Goal: Task Accomplishment & Management: Complete application form

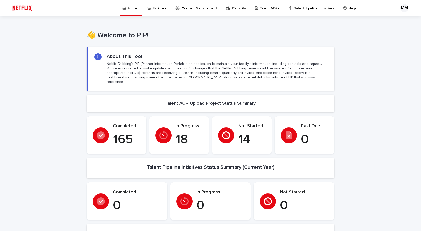
click at [316, 7] on p "Talent Pipeline Initiatives" at bounding box center [314, 5] width 40 height 11
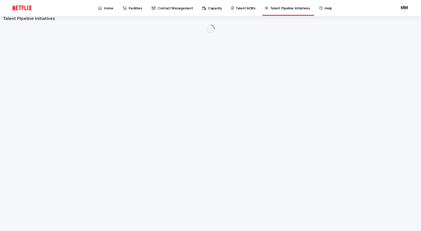
click at [325, 7] on p "Help" at bounding box center [328, 5] width 7 height 11
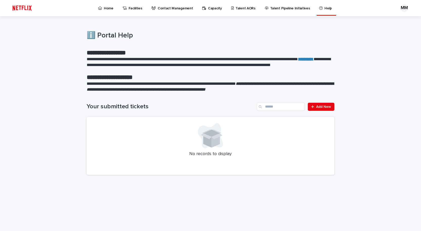
click at [282, 9] on p "Talent Pipeline Initiatives" at bounding box center [290, 5] width 40 height 11
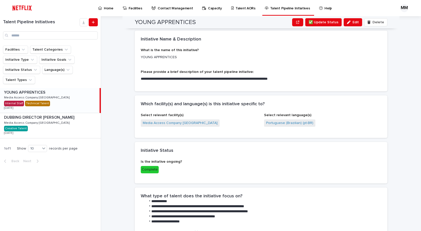
scroll to position [115, 0]
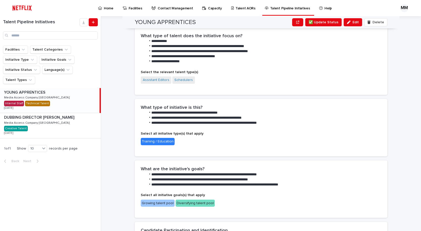
click at [307, 149] on div "Select all initiative type(s) that apply Training / Education" at bounding box center [261, 141] width 241 height 19
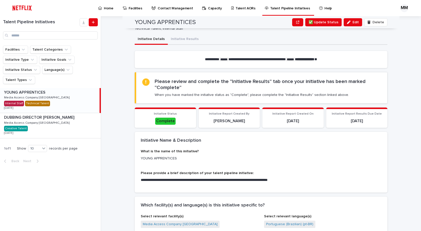
scroll to position [0, 0]
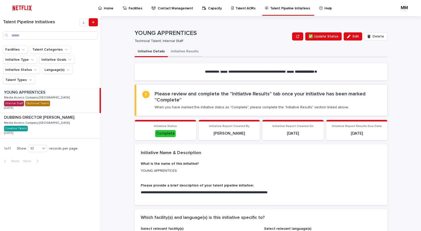
click at [183, 52] on button "Initiative Results" at bounding box center [185, 52] width 34 height 11
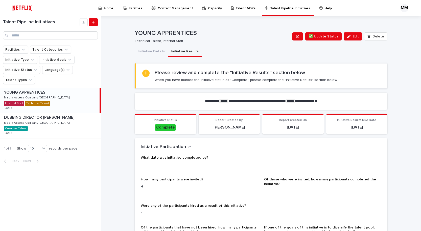
click at [147, 165] on p "-" at bounding box center [261, 164] width 241 height 5
click at [141, 166] on p "-" at bounding box center [261, 164] width 241 height 5
click at [150, 170] on div "What date was initiative completed by? -" at bounding box center [261, 164] width 241 height 16
click at [143, 165] on p "-" at bounding box center [261, 164] width 241 height 5
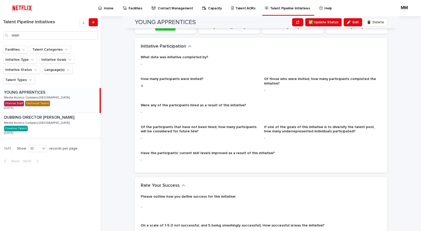
scroll to position [102, 0]
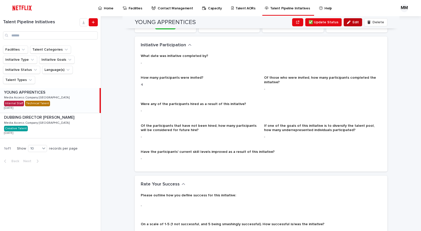
click at [354, 20] on span "Edit" at bounding box center [356, 22] width 6 height 4
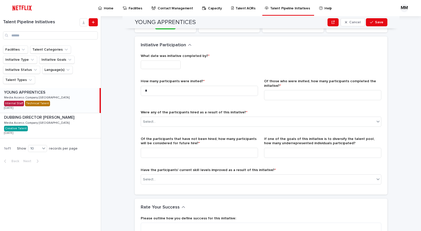
scroll to position [130, 0]
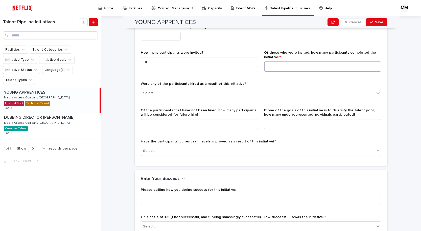
click at [277, 66] on input at bounding box center [322, 66] width 117 height 10
type input "*"
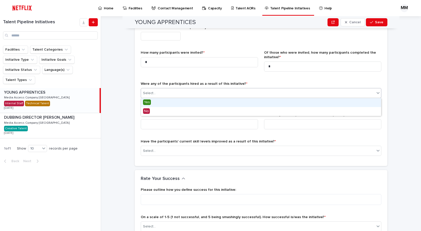
click at [171, 92] on div "Select..." at bounding box center [258, 93] width 234 height 8
click at [148, 102] on span "Yes" at bounding box center [147, 102] width 8 height 6
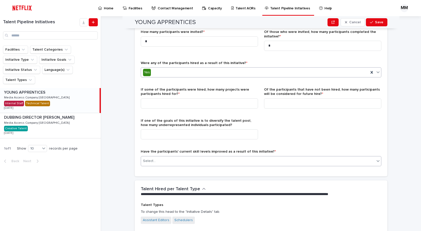
scroll to position [148, 0]
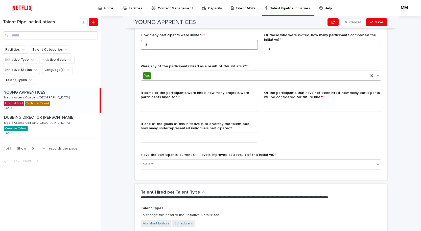
click at [149, 45] on input "*" at bounding box center [199, 45] width 117 height 10
type input "*"
click at [272, 50] on input "*" at bounding box center [322, 49] width 117 height 10
type input "*"
click at [163, 104] on input at bounding box center [199, 107] width 117 height 10
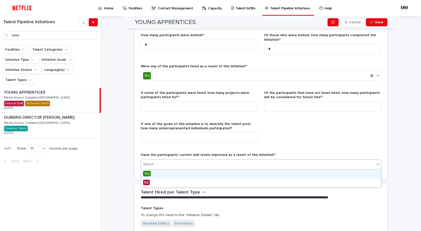
click at [177, 164] on div "Select..." at bounding box center [258, 164] width 234 height 8
click at [148, 174] on span "Yes" at bounding box center [147, 174] width 8 height 6
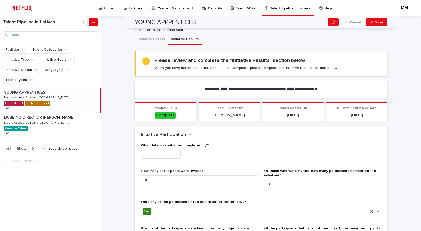
scroll to position [0, 0]
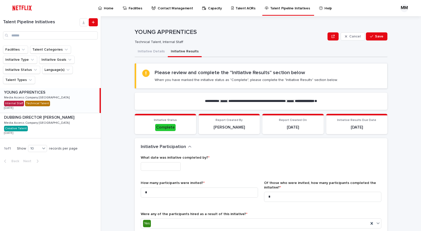
click at [165, 165] on input "text" at bounding box center [161, 166] width 40 height 9
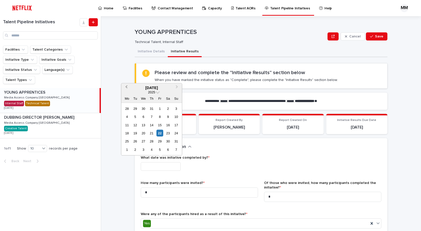
click at [126, 86] on span "Previous Month" at bounding box center [126, 87] width 0 height 7
click at [146, 149] on div "6" at bounding box center [143, 149] width 7 height 7
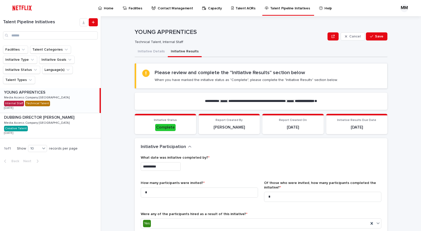
click at [166, 167] on input "**********" at bounding box center [161, 166] width 40 height 9
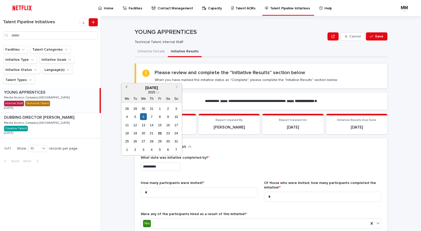
click at [126, 87] on span "Previous Month" at bounding box center [126, 87] width 0 height 7
click at [134, 107] on div "1" at bounding box center [135, 108] width 7 height 7
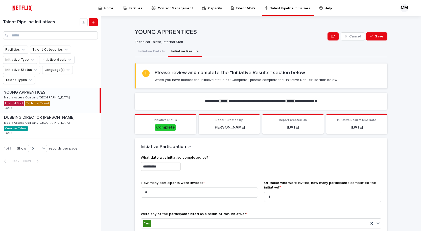
type input "**********"
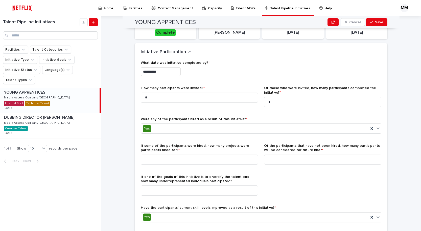
scroll to position [96, 0]
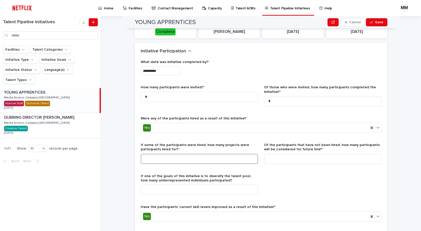
click at [196, 157] on input at bounding box center [199, 159] width 117 height 10
click at [180, 189] on input at bounding box center [199, 190] width 117 height 10
type input "*"
click at [158, 158] on input at bounding box center [199, 159] width 117 height 10
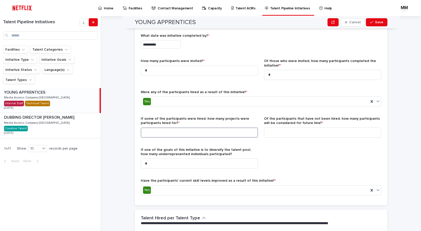
scroll to position [138, 0]
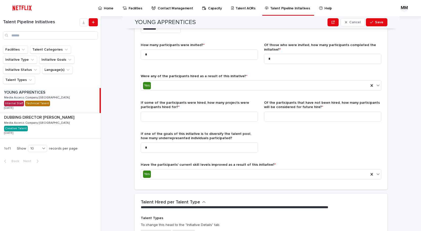
click at [202, 185] on div "**********" at bounding box center [261, 104] width 253 height 172
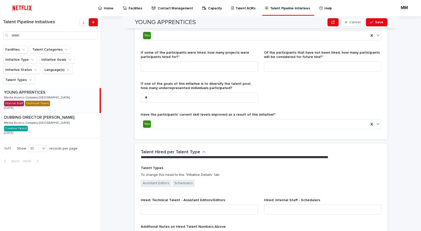
scroll to position [192, 0]
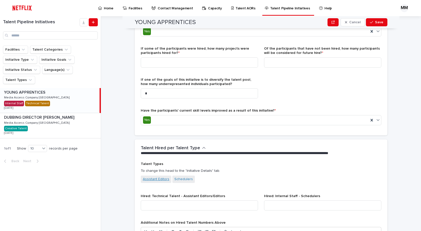
click at [161, 180] on link "Assistant Editors" at bounding box center [156, 179] width 27 height 5
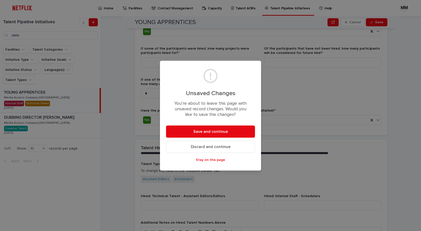
click at [222, 161] on span "Stay on this page" at bounding box center [210, 160] width 29 height 4
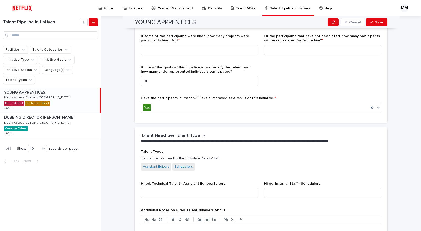
scroll to position [215, 0]
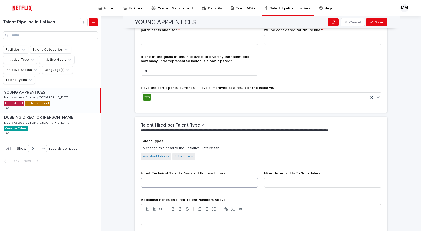
click at [202, 183] on input at bounding box center [199, 183] width 117 height 10
type input "*"
click at [280, 183] on input at bounding box center [322, 183] width 117 height 10
type input "*"
click at [281, 154] on div "Assistant Editors Schedulers" at bounding box center [261, 157] width 241 height 8
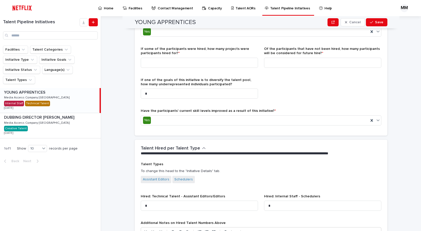
scroll to position [192, 0]
click at [221, 64] on input at bounding box center [199, 63] width 117 height 10
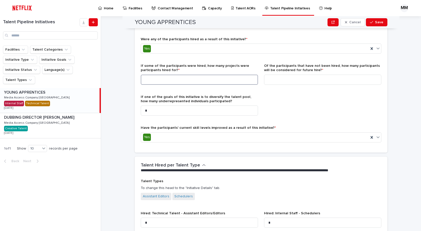
scroll to position [172, 0]
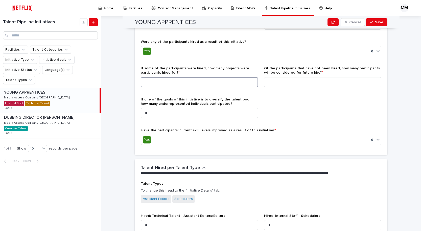
click at [204, 82] on input at bounding box center [199, 82] width 117 height 10
type input "*"
type input "**"
click at [281, 83] on input at bounding box center [322, 82] width 117 height 10
type input "*"
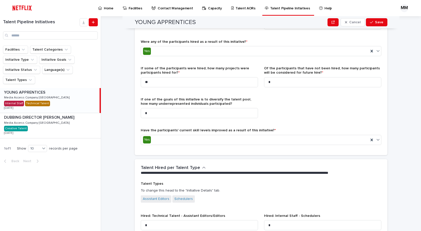
click at [291, 111] on div "**********" at bounding box center [261, 65] width 241 height 165
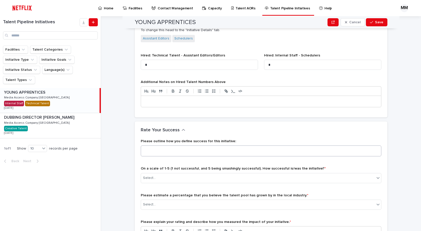
scroll to position [334, 0]
click at [186, 178] on div "Select..." at bounding box center [258, 177] width 234 height 8
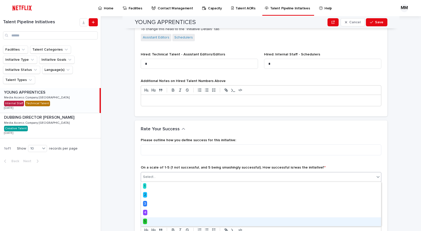
click at [149, 222] on div "5" at bounding box center [261, 221] width 240 height 9
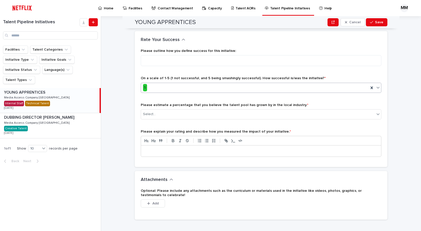
scroll to position [449, 0]
type input "****"
click at [152, 61] on textarea at bounding box center [261, 60] width 241 height 11
type textarea "**********"
click at [379, 22] on span "Save" at bounding box center [379, 22] width 8 height 4
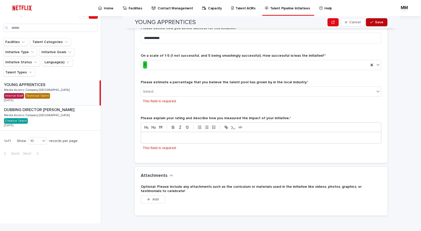
scroll to position [471, 0]
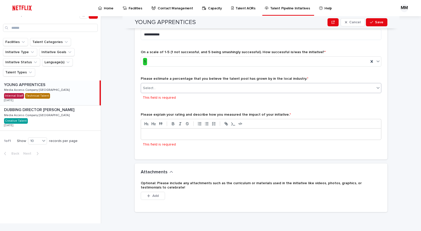
click at [223, 89] on div "Select..." at bounding box center [258, 88] width 234 height 8
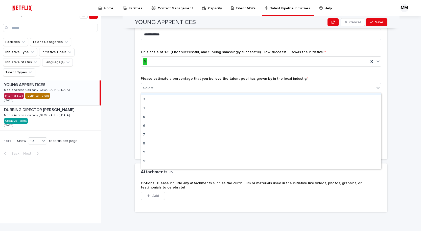
scroll to position [16, 0]
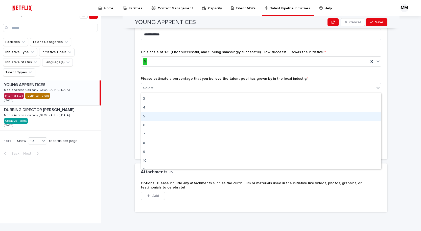
click at [146, 117] on div "5" at bounding box center [261, 116] width 240 height 9
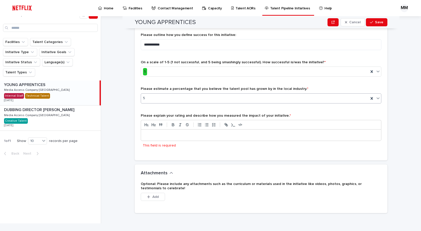
scroll to position [458, 0]
click at [156, 134] on p at bounding box center [261, 134] width 233 height 5
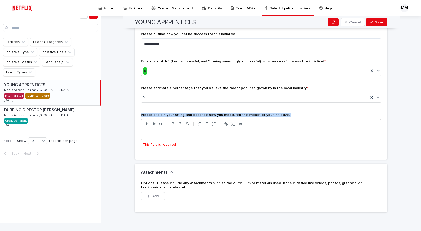
drag, startPoint x: 141, startPoint y: 114, endPoint x: 289, endPoint y: 115, distance: 148.0
click at [289, 115] on p "Please explain your rating and describe how you measured the impact of your ini…" at bounding box center [261, 115] width 241 height 4
copy span "Please explain your rating and describe how you measured the impact of your ini…"
click at [158, 136] on p at bounding box center [261, 134] width 233 height 5
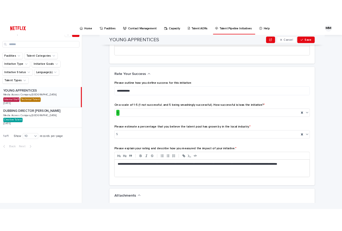
scroll to position [458, 0]
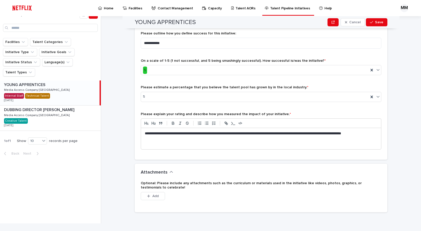
click at [411, 46] on div "**********" at bounding box center [264, 116] width 314 height 215
